Goal: Obtain resource: Obtain resource

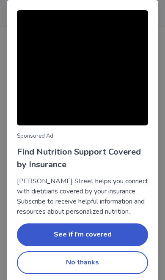
scroll to position [259, 0]
click at [122, 274] on button "No thanks" at bounding box center [82, 262] width 131 height 23
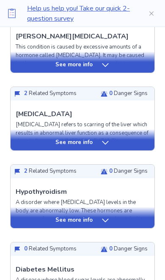
click at [124, 139] on div "See more info" at bounding box center [83, 143] width 144 height 8
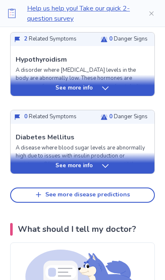
scroll to position [965, 0]
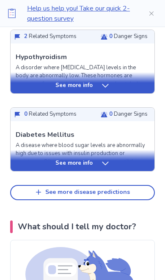
click at [125, 189] on div "See more disease predictions" at bounding box center [87, 192] width 85 height 7
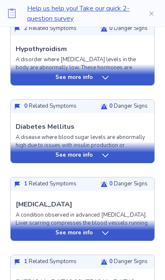
scroll to position [981, 0]
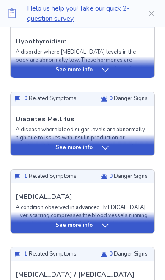
click at [129, 221] on div "See more info" at bounding box center [83, 225] width 144 height 8
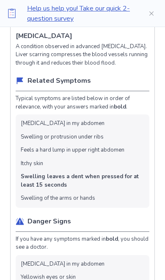
scroll to position [1142, 0]
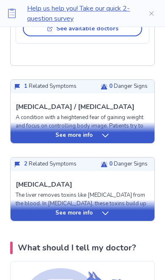
click at [123, 205] on div "See more info" at bounding box center [83, 210] width 144 height 21
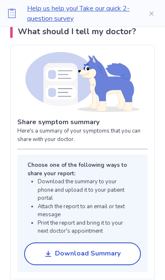
scroll to position [2465, 0]
click at [116, 243] on button "Download Summary" at bounding box center [82, 254] width 117 height 23
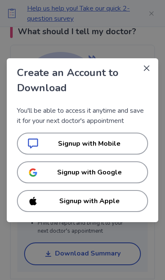
click at [125, 206] on p "Signup with Apple" at bounding box center [88, 201] width 95 height 10
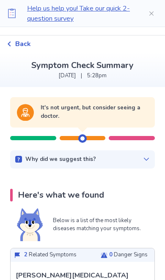
scroll to position [20, 0]
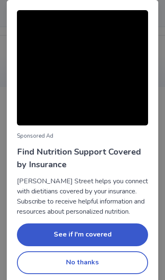
click at [121, 270] on button "No thanks" at bounding box center [82, 262] width 131 height 23
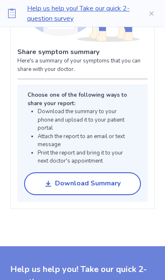
scroll to position [671, 0]
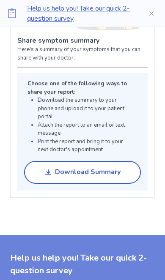
click at [120, 169] on button "Download Summary" at bounding box center [82, 172] width 117 height 23
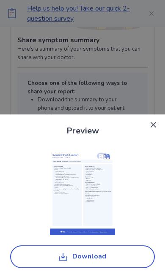
click at [112, 268] on button "Download" at bounding box center [82, 256] width 145 height 23
